Goal: Task Accomplishment & Management: Use online tool/utility

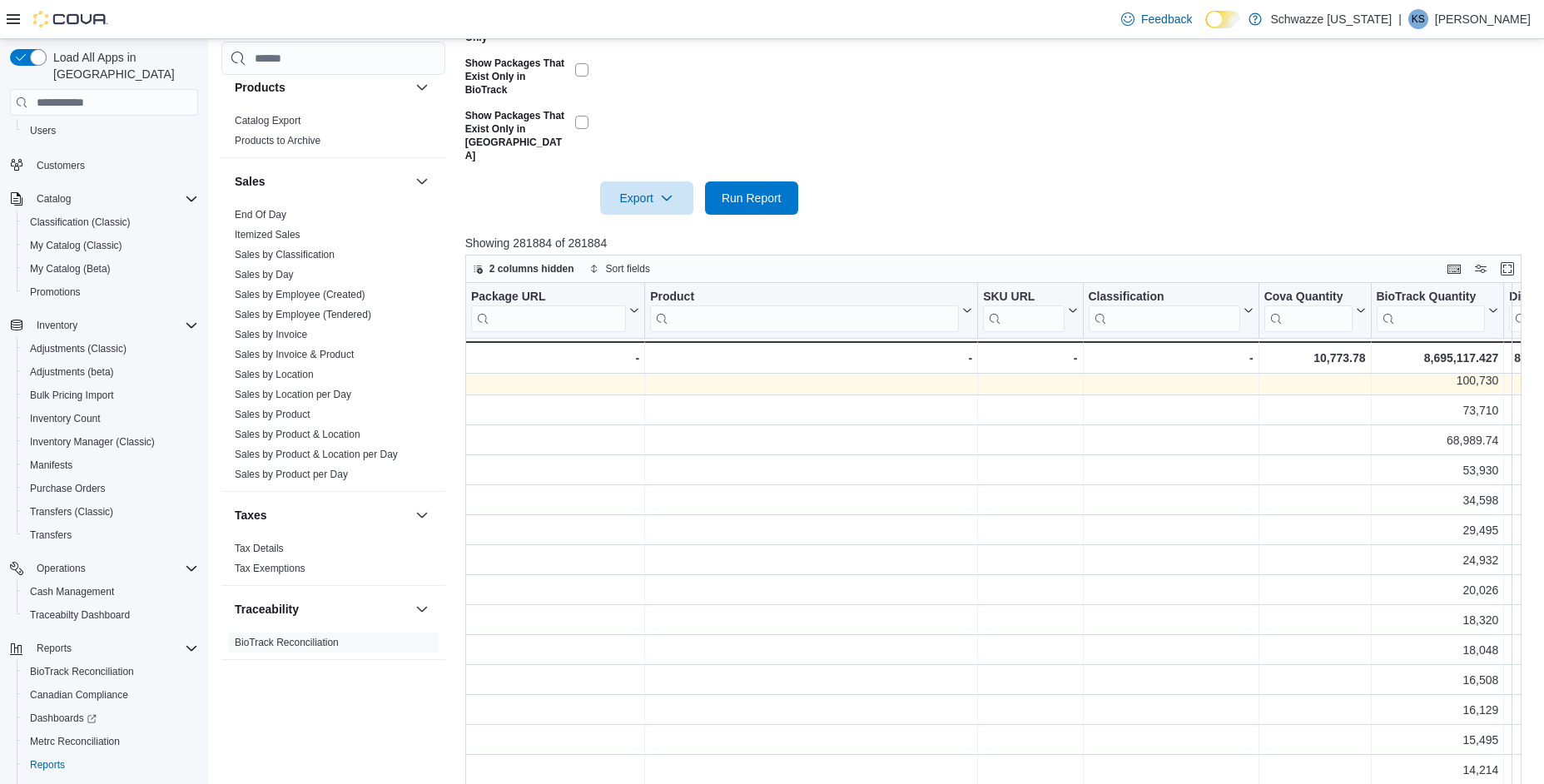
scroll to position [13, 0]
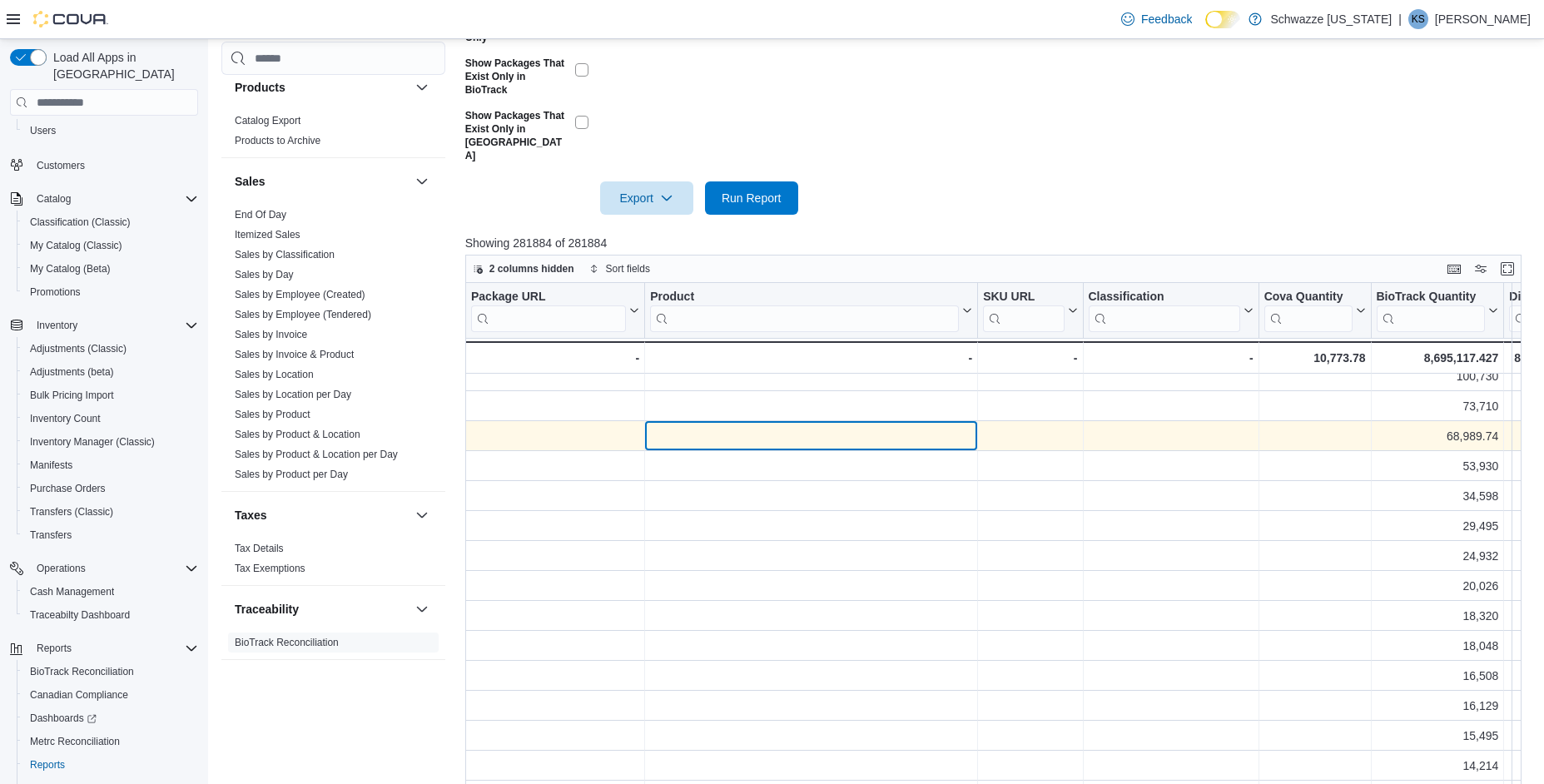
click at [909, 426] on div "- Product, column 2, row 3" at bounding box center [811, 435] width 322 height 19
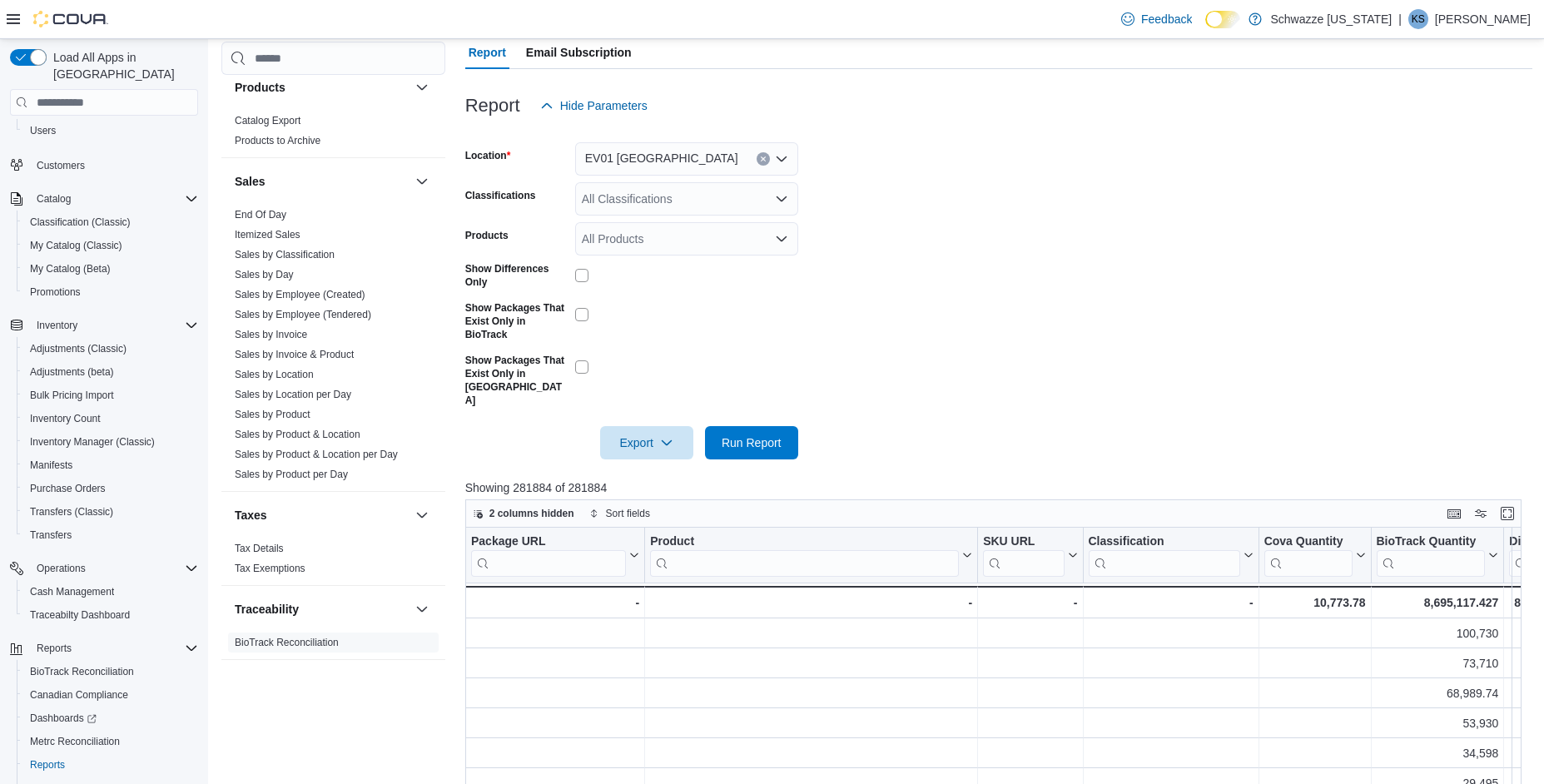
scroll to position [173, 0]
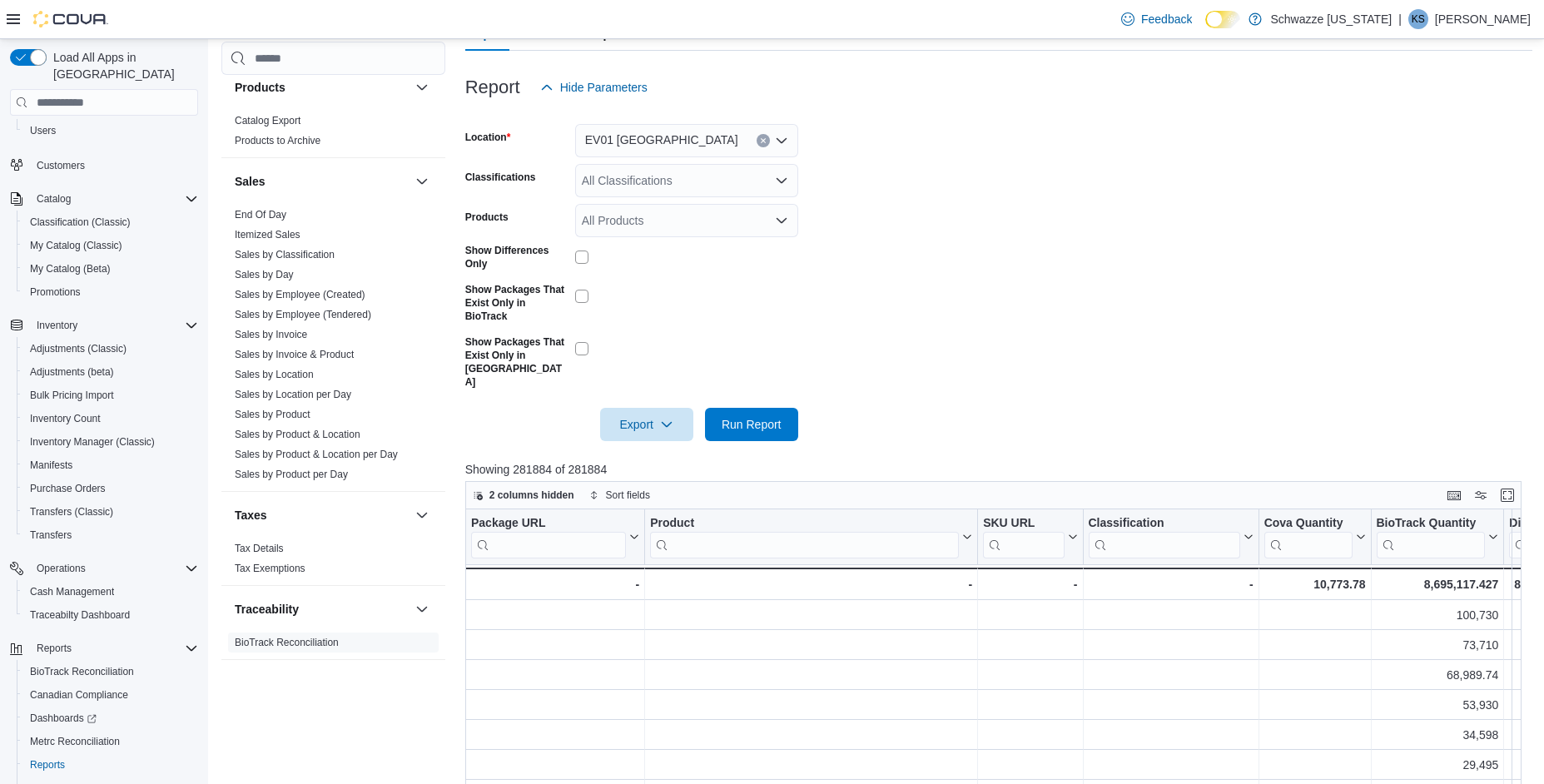
click at [776, 183] on icon "Open list of options" at bounding box center [782, 181] width 14 height 14
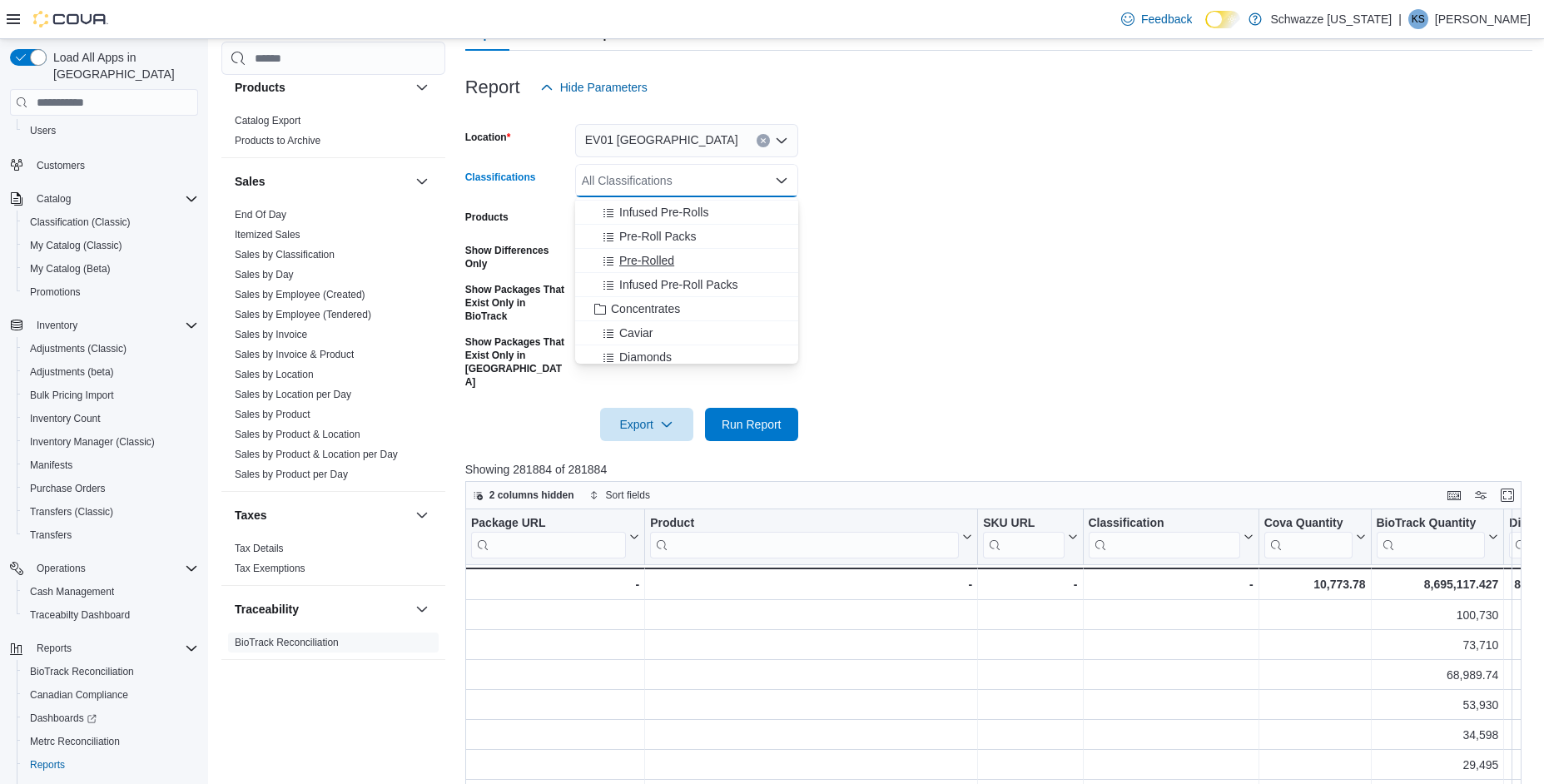
click at [647, 257] on span "Pre-Rolled" at bounding box center [647, 261] width 55 height 17
